Goal: Task Accomplishment & Management: Complete application form

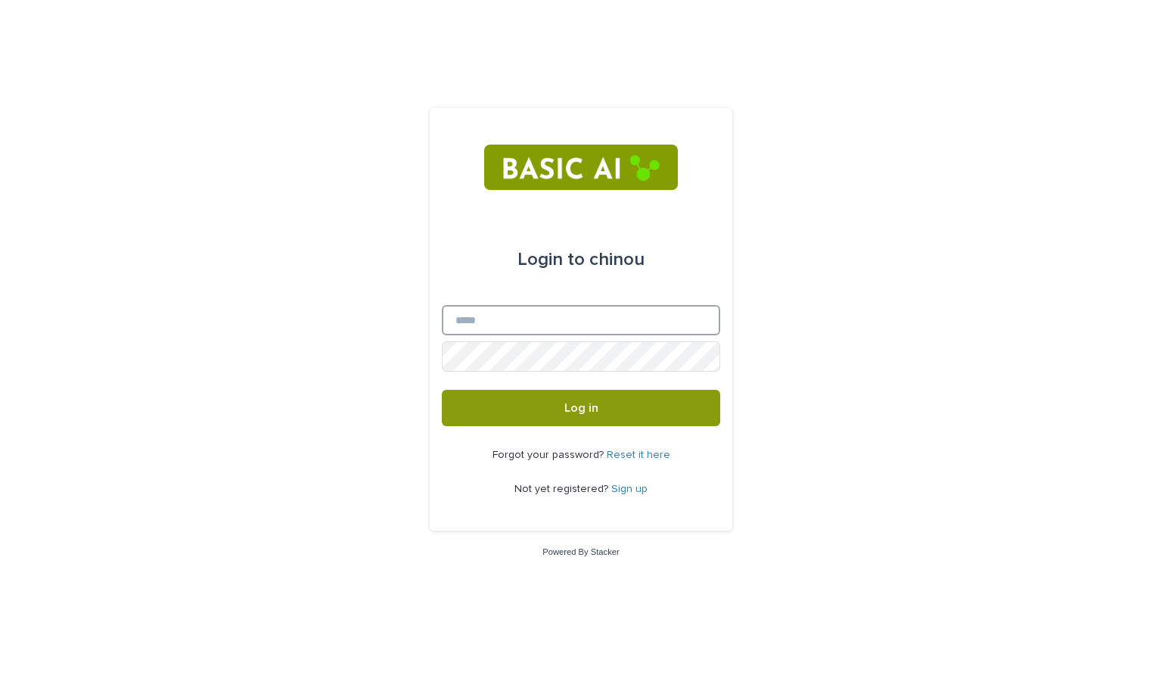
click at [552, 318] on input "Email" at bounding box center [581, 320] width 278 height 30
type input "**********"
click at [442, 390] on button "Log in" at bounding box center [581, 408] width 278 height 36
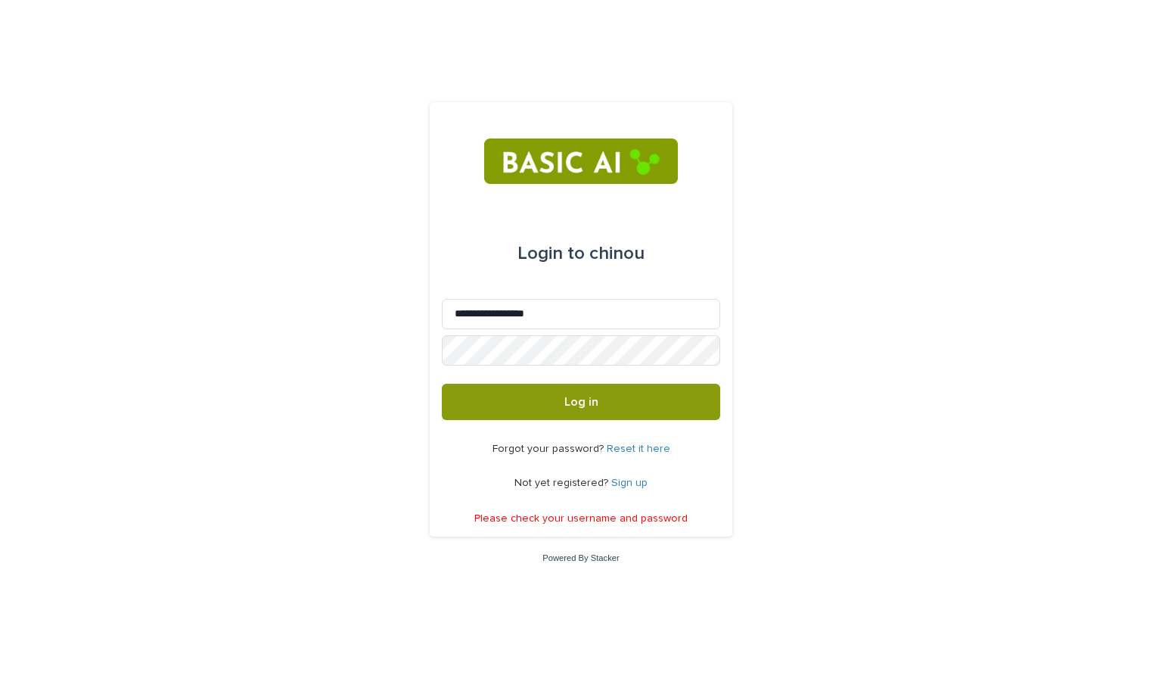
click at [627, 482] on link "Sign up" at bounding box center [629, 482] width 36 height 11
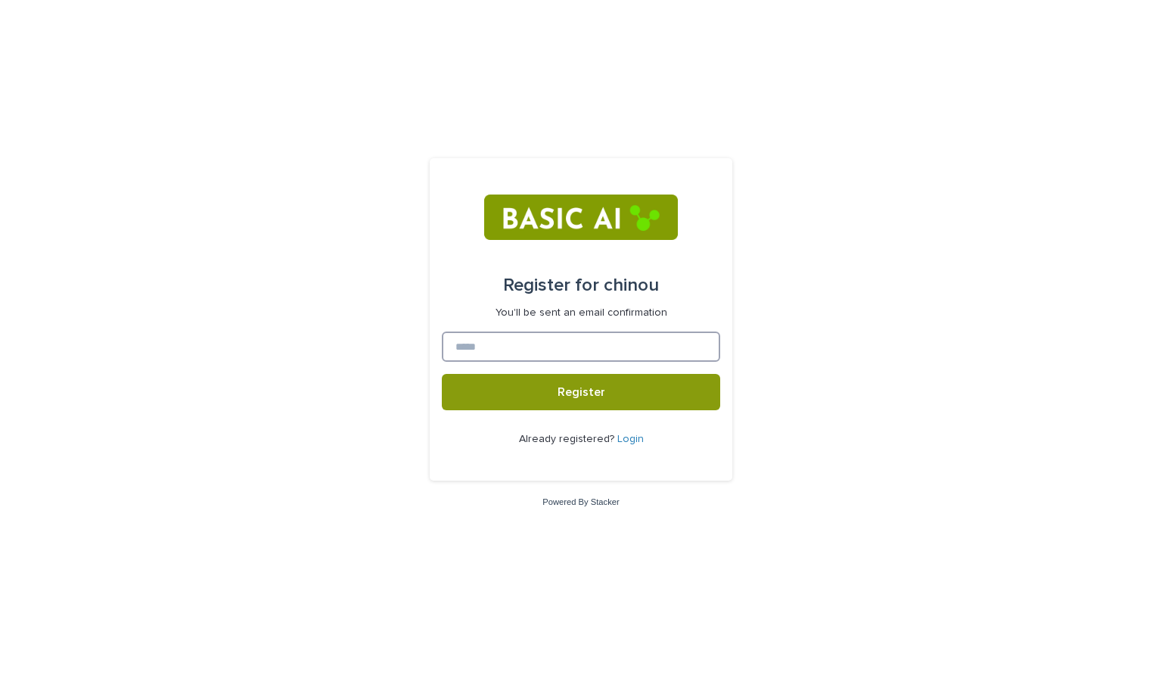
click at [624, 344] on input at bounding box center [581, 346] width 278 height 30
type input "**********"
click at [442, 374] on button "Register" at bounding box center [581, 392] width 278 height 36
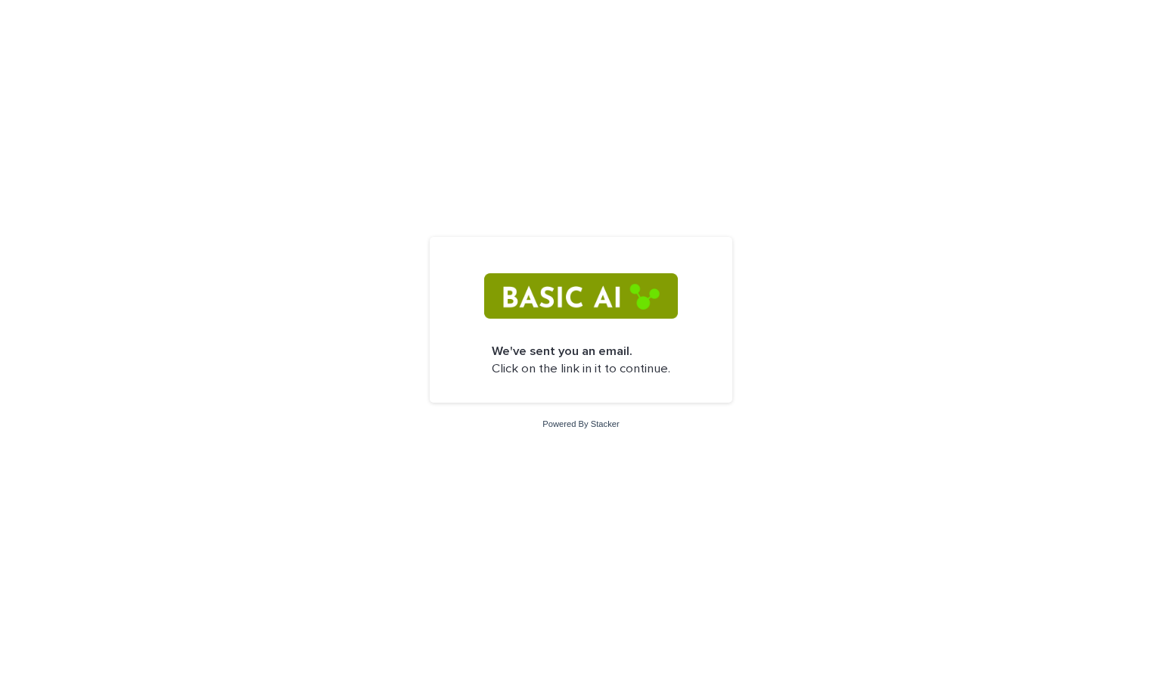
click at [626, 334] on form "We've sent you an email. Click on the link in it to continue." at bounding box center [581, 320] width 278 height 142
click at [617, 316] on img at bounding box center [580, 295] width 193 height 45
click at [599, 393] on div "We've sent you an email. Click on the link in it to continue." at bounding box center [581, 320] width 303 height 166
click at [602, 429] on div "Powered By Stacker" at bounding box center [581, 424] width 1162 height 13
click at [594, 257] on form "We've sent you an email. Click on the link in it to continue." at bounding box center [581, 320] width 278 height 142
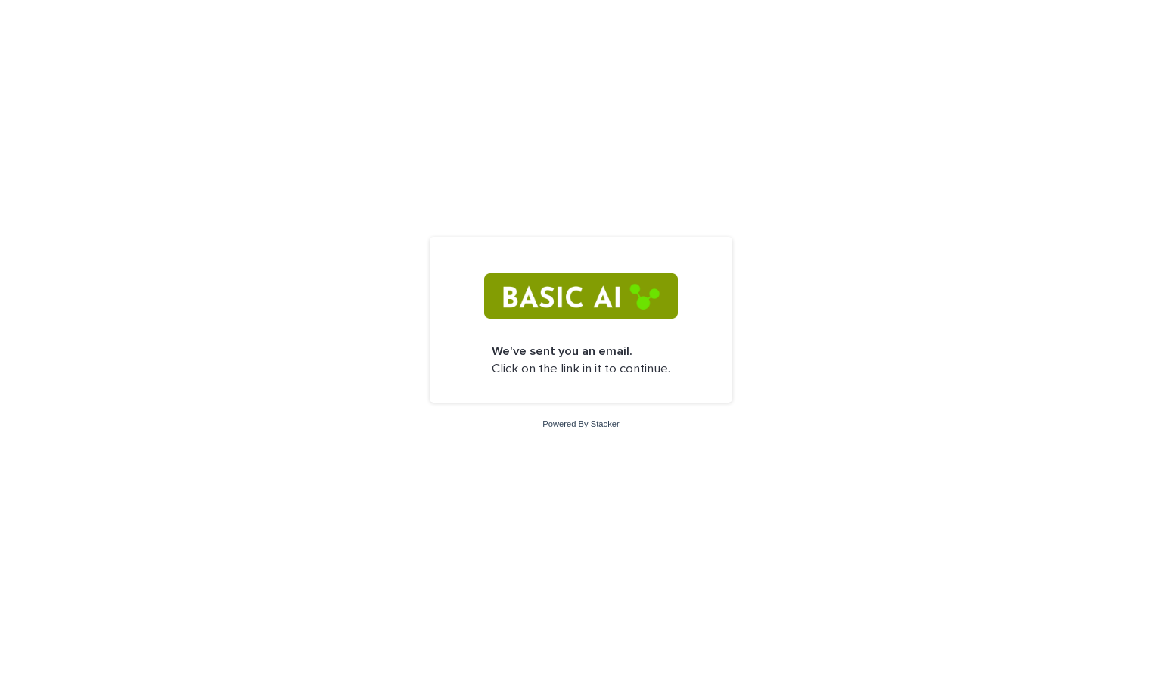
click at [613, 292] on img at bounding box center [580, 295] width 193 height 45
click at [601, 398] on div "We've sent you an email. Click on the link in it to continue." at bounding box center [581, 320] width 303 height 166
click at [605, 419] on link "Powered By Stacker" at bounding box center [581, 423] width 76 height 9
click at [588, 428] on link "Powered By Stacker" at bounding box center [581, 423] width 76 height 9
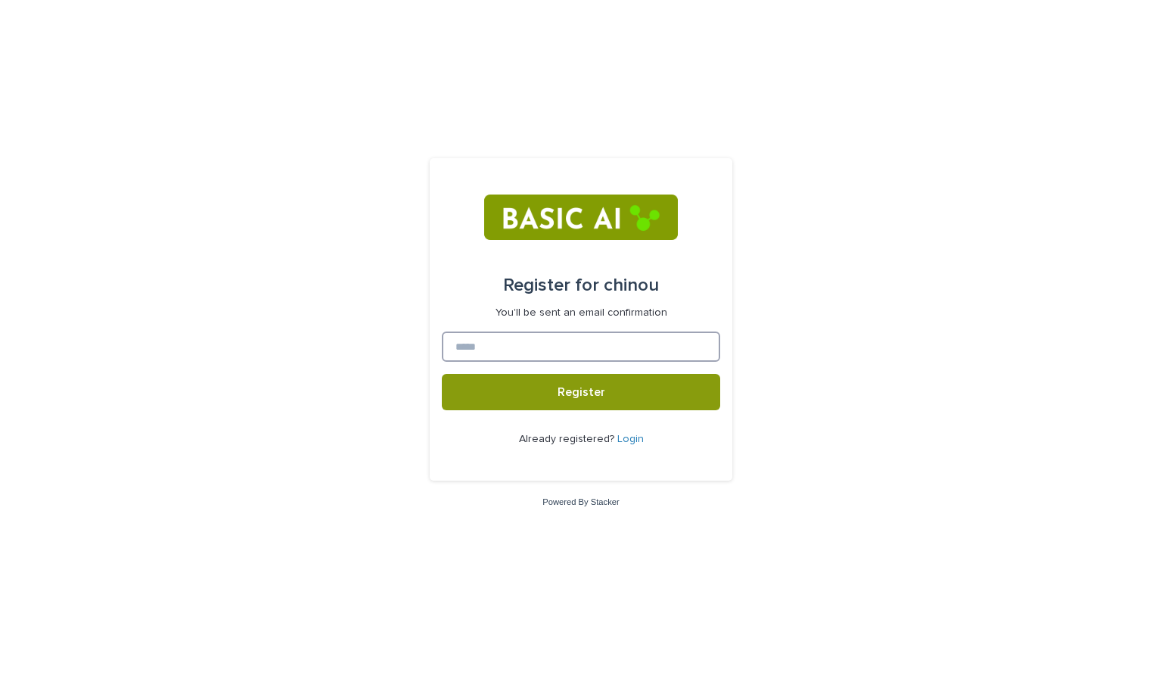
click at [500, 352] on input at bounding box center [581, 346] width 278 height 30
type input "**********"
click at [442, 374] on button "Register" at bounding box center [581, 392] width 278 height 36
